Goal: Check status

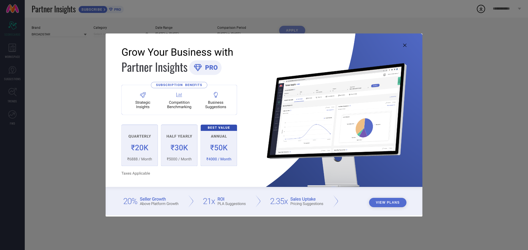
type input "All"
click at [405, 46] on icon at bounding box center [404, 45] width 3 height 3
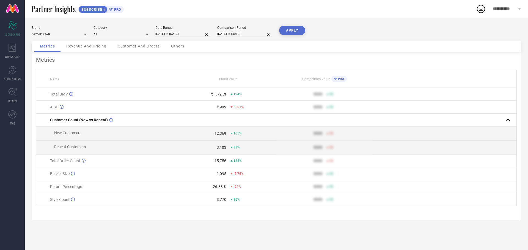
click at [187, 34] on input "[DATE] to [DATE]" at bounding box center [182, 34] width 55 height 6
select select "7"
select select "2025"
select select "8"
select select "2025"
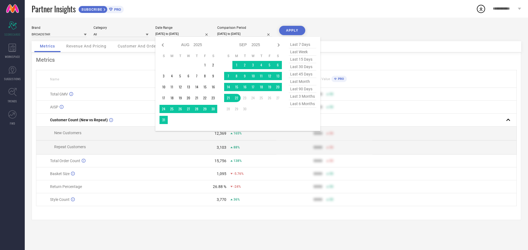
click at [301, 68] on span "last 30 days" at bounding box center [302, 66] width 27 height 7
type input "[DATE] to [DATE]"
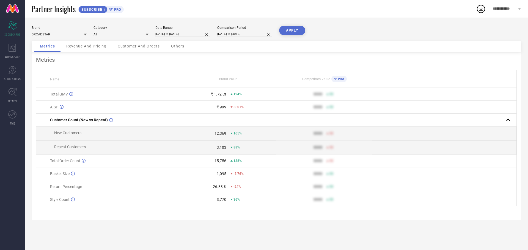
click at [244, 34] on input "[DATE] to [DATE]" at bounding box center [244, 34] width 55 height 6
select select "7"
select select "2024"
select select "8"
select select "2024"
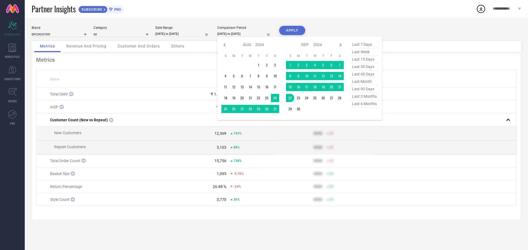
click at [361, 68] on span "last 30 days" at bounding box center [364, 66] width 27 height 7
type input "[DATE] to [DATE]"
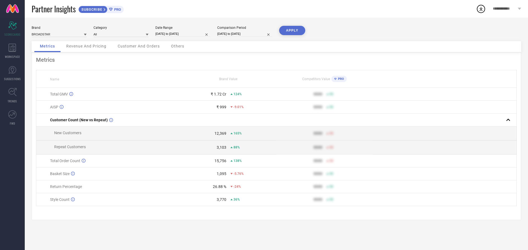
click at [294, 30] on button "APPLY" at bounding box center [292, 30] width 26 height 9
